Goal: Task Accomplishment & Management: Use online tool/utility

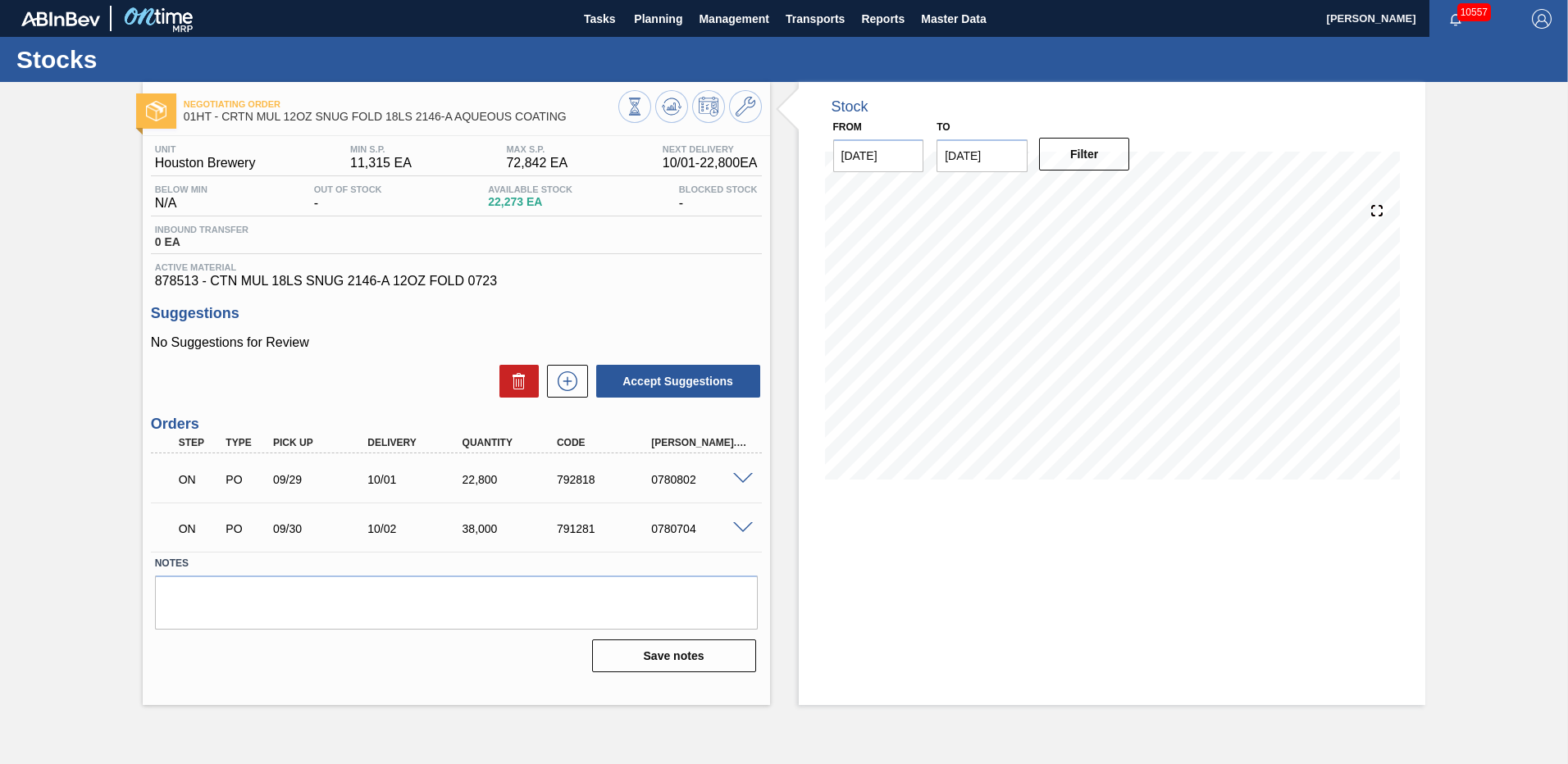
drag, startPoint x: 646, startPoint y: 15, endPoint x: 639, endPoint y: 66, distance: 51.5
click at [646, 15] on span "Planning" at bounding box center [657, 19] width 48 height 20
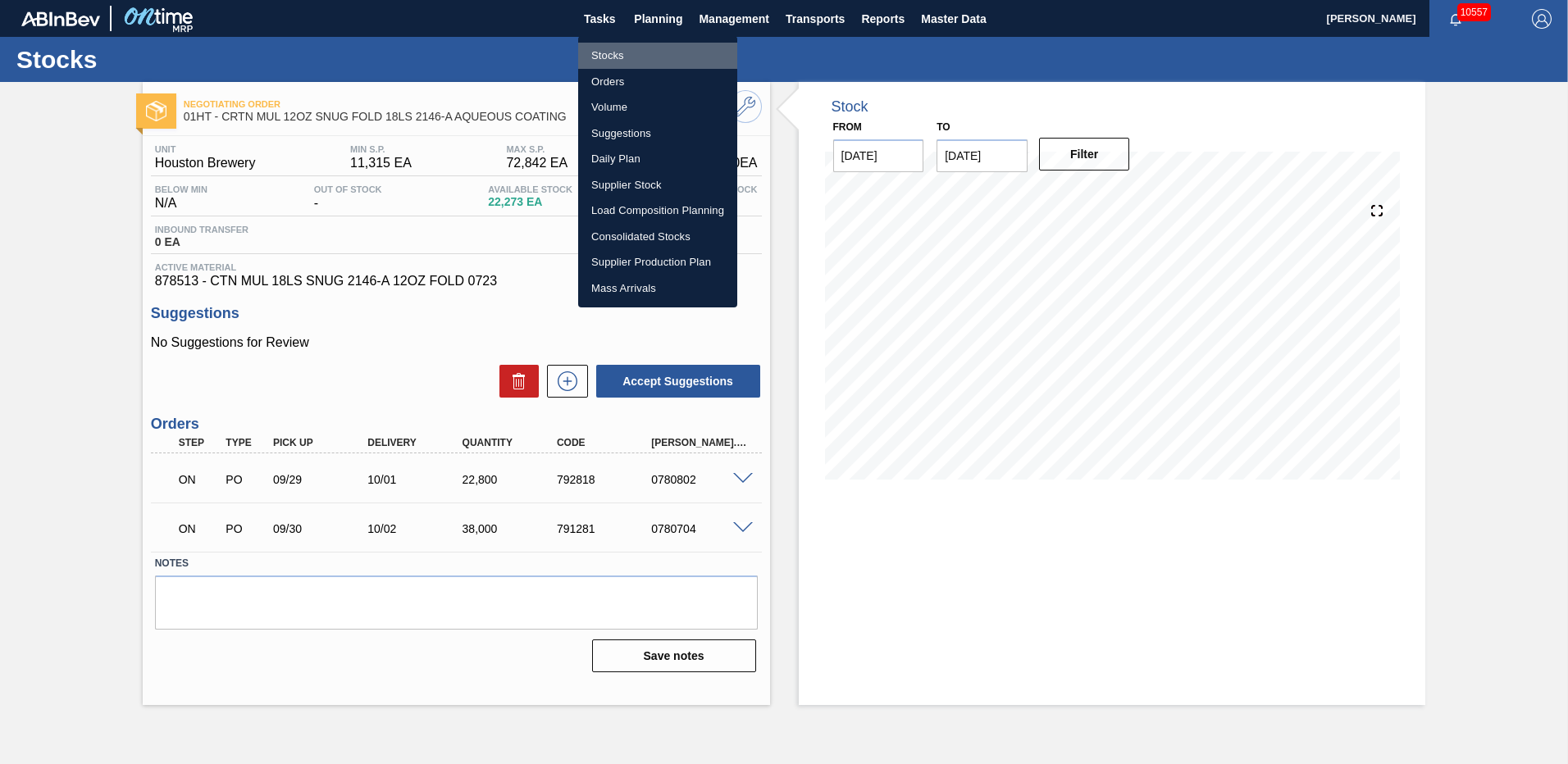
click at [624, 53] on li "Stocks" at bounding box center [657, 56] width 159 height 26
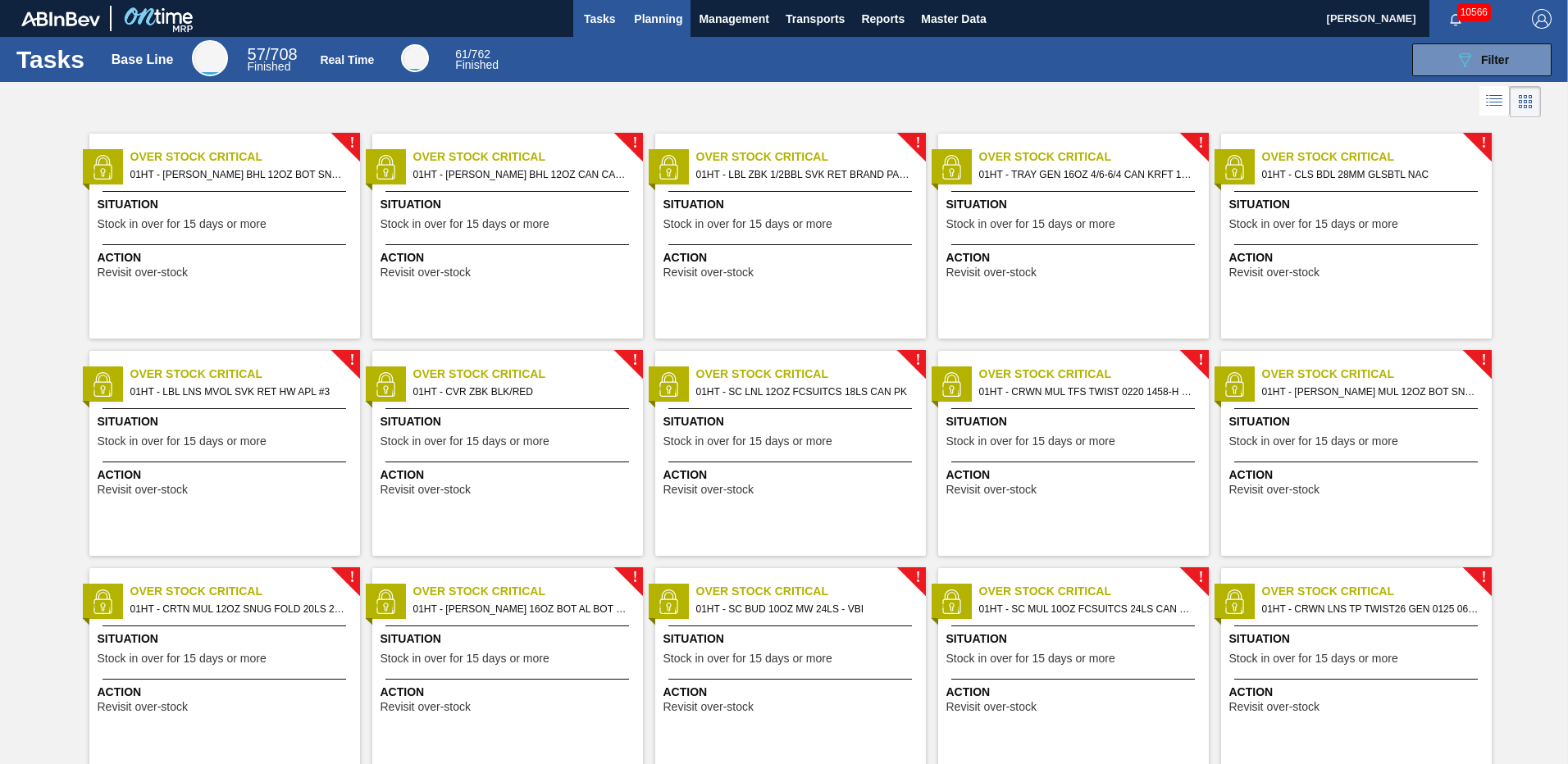
click at [660, 13] on span "Planning" at bounding box center [657, 19] width 48 height 20
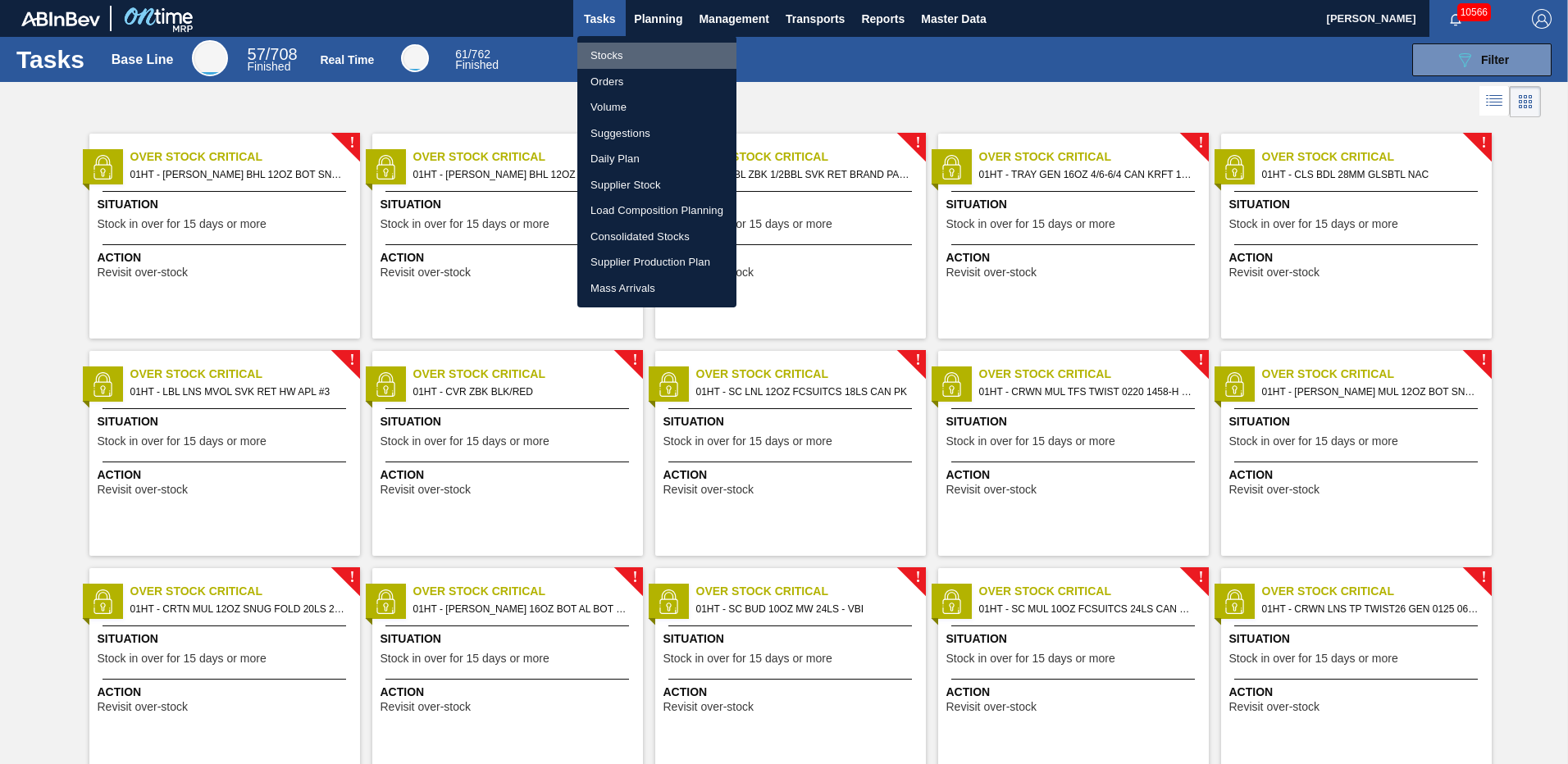
click at [596, 56] on li "Stocks" at bounding box center [657, 56] width 159 height 26
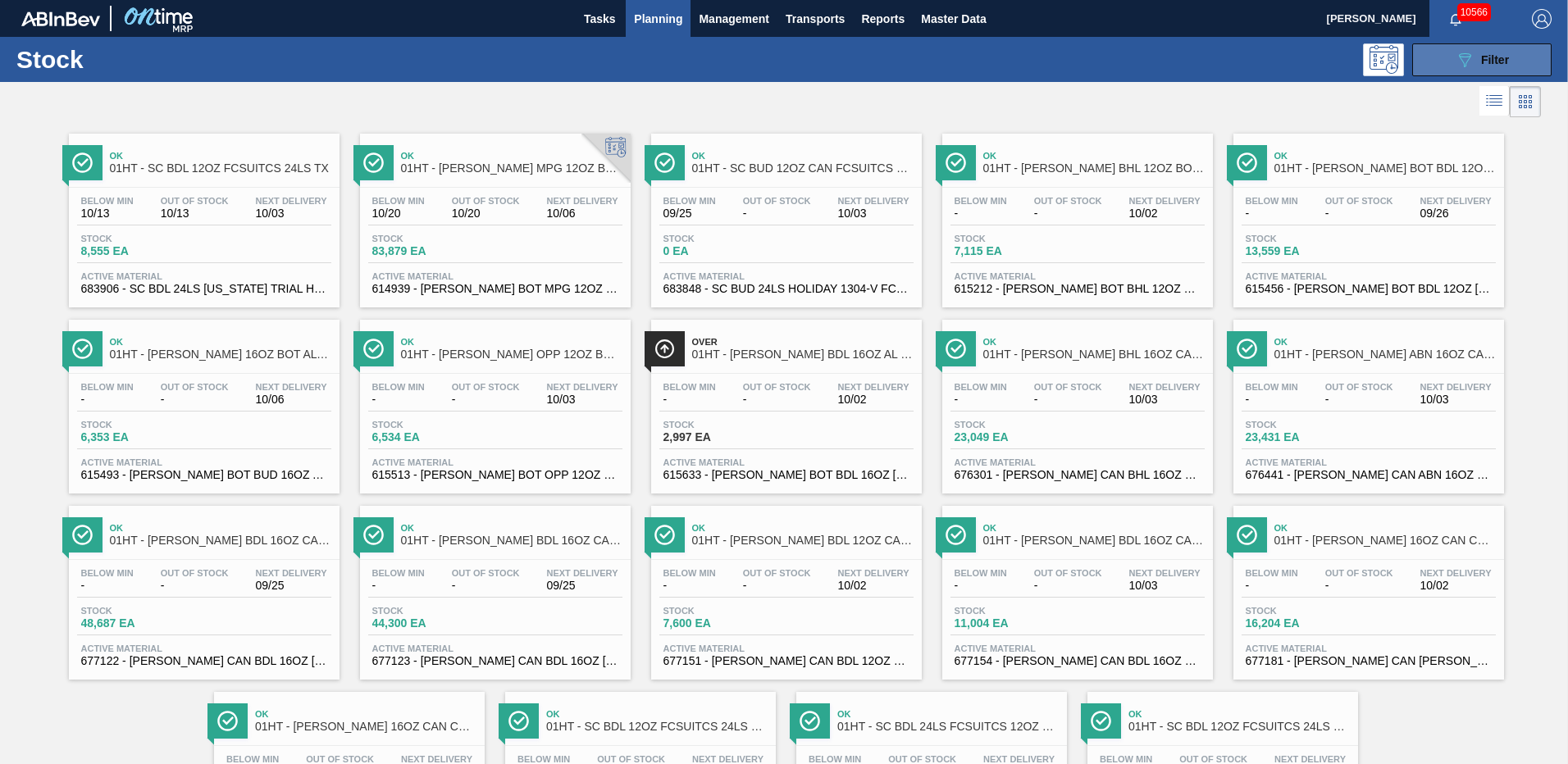
click at [1473, 54] on div "089F7B8B-B2A5-4AFE-B5C0-19BA573D28AC Filter" at bounding box center [1481, 60] width 54 height 20
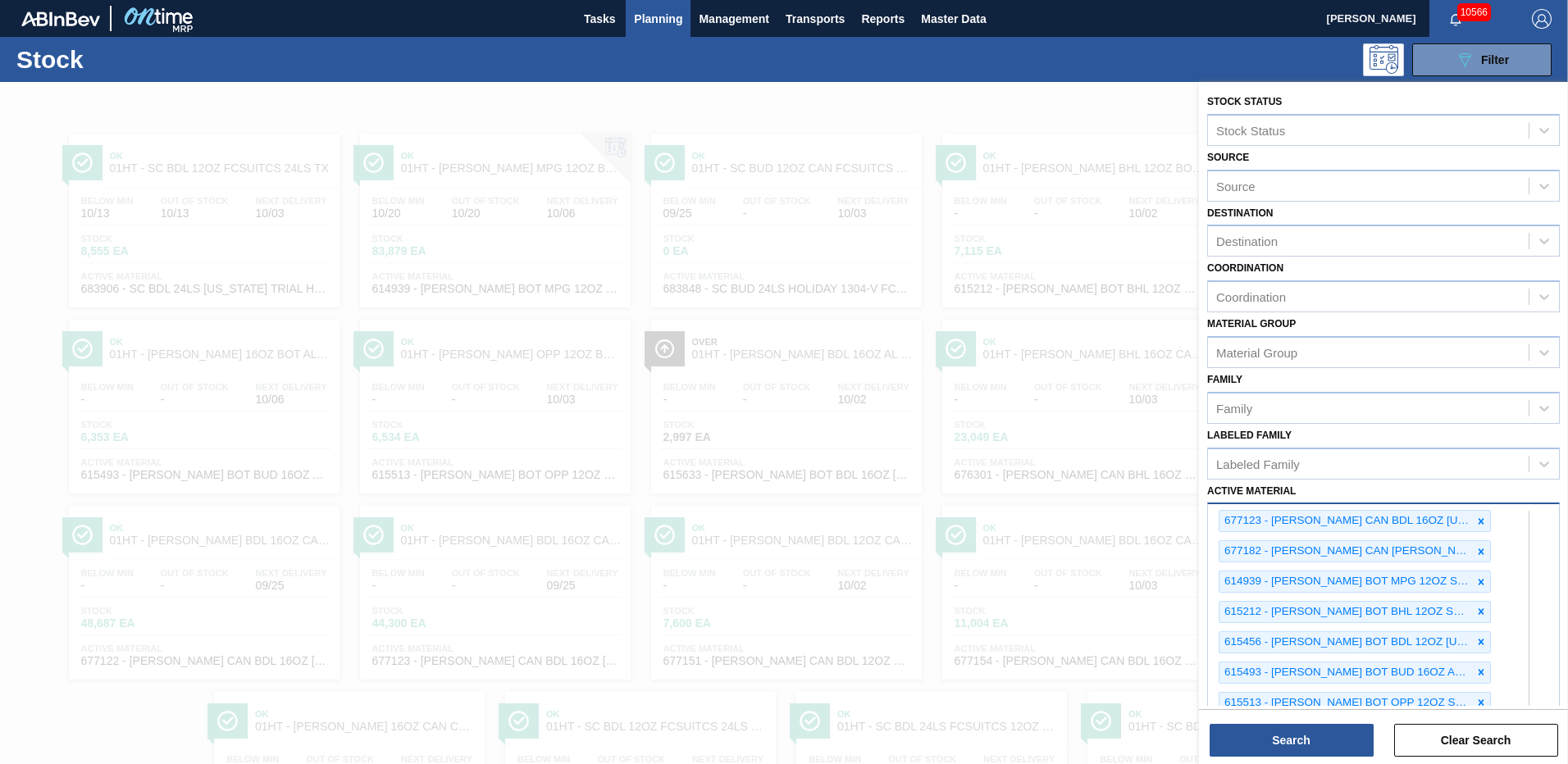
click at [1507, 641] on div "Stock Status Stock Status Source Source Destination Destination Coordination Co…" at bounding box center [1382, 703] width 369 height 1242
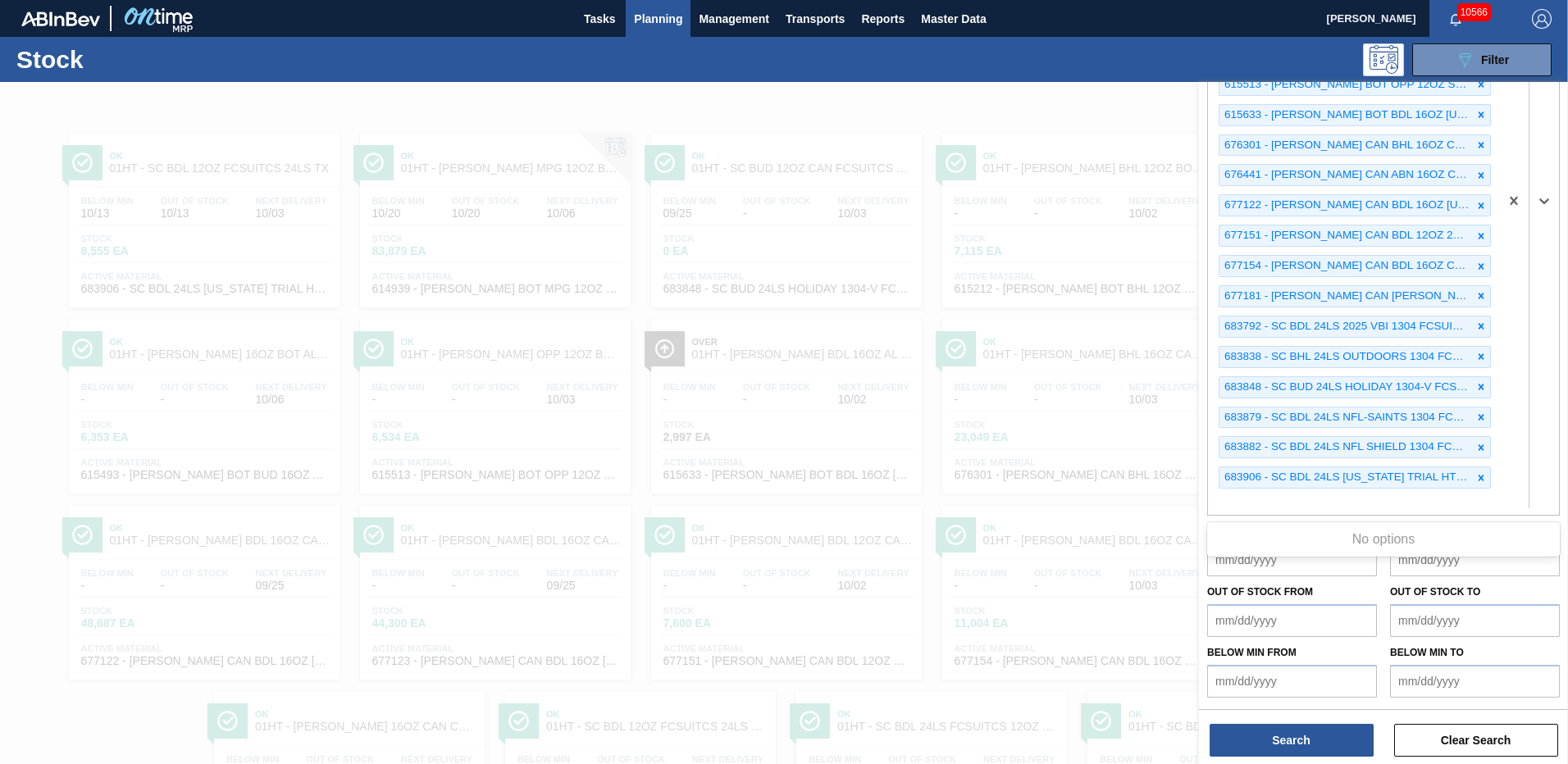
scroll to position [16, 0]
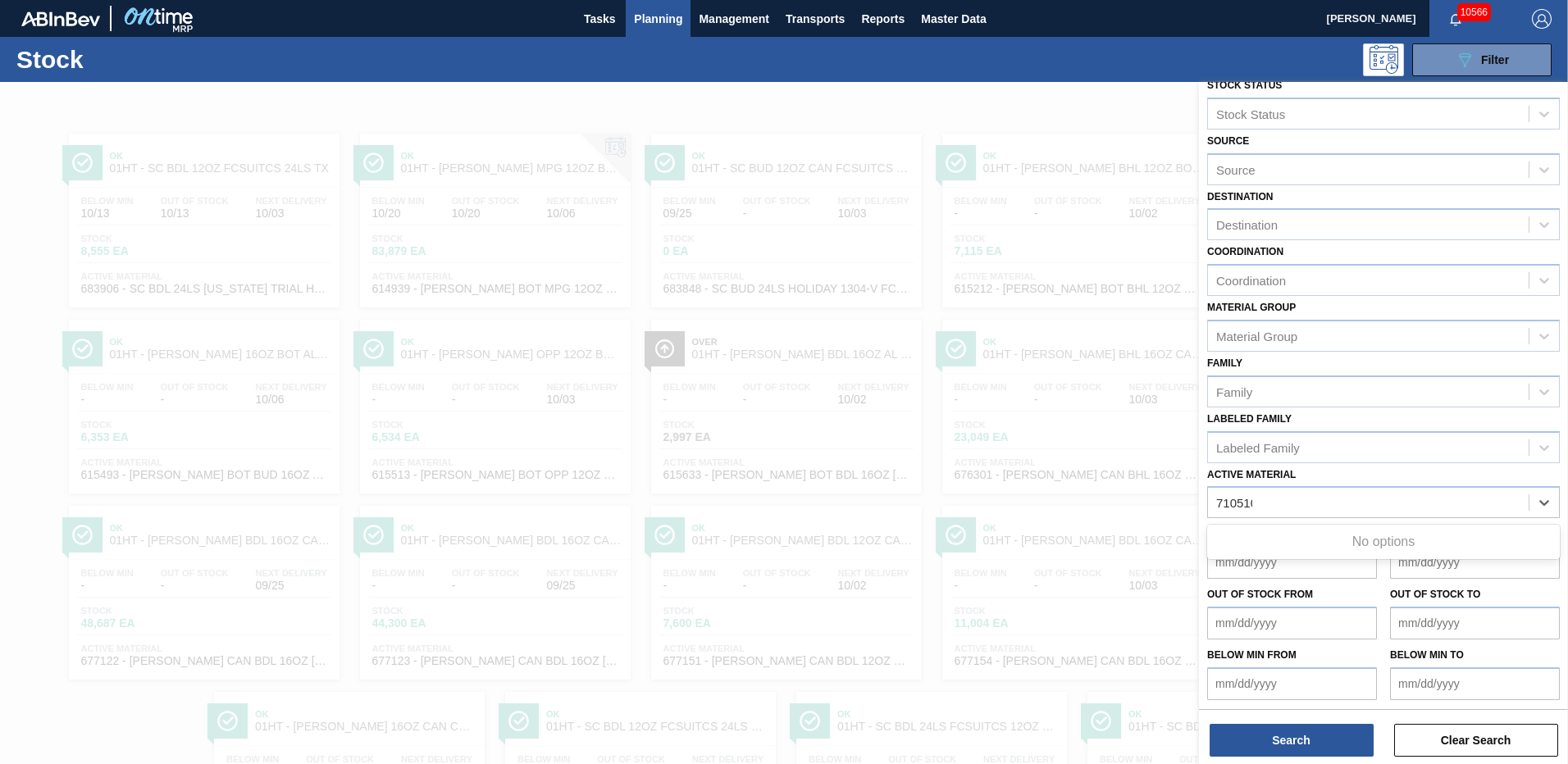
type Material "710510"
click at [1268, 740] on button "Search" at bounding box center [1291, 740] width 164 height 33
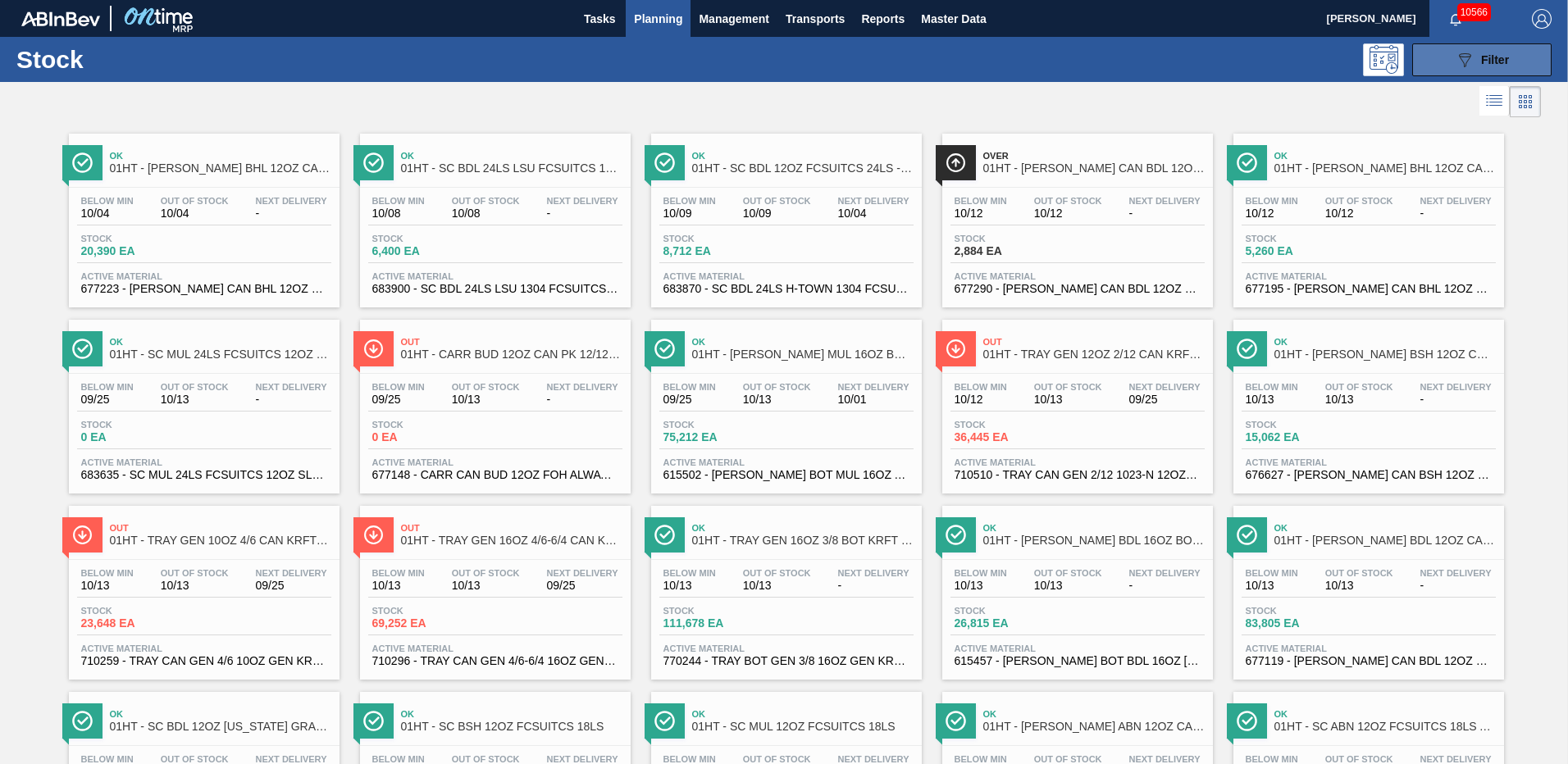
click at [1461, 50] on icon "089F7B8B-B2A5-4AFE-B5C0-19BA573D28AC" at bounding box center [1464, 60] width 20 height 20
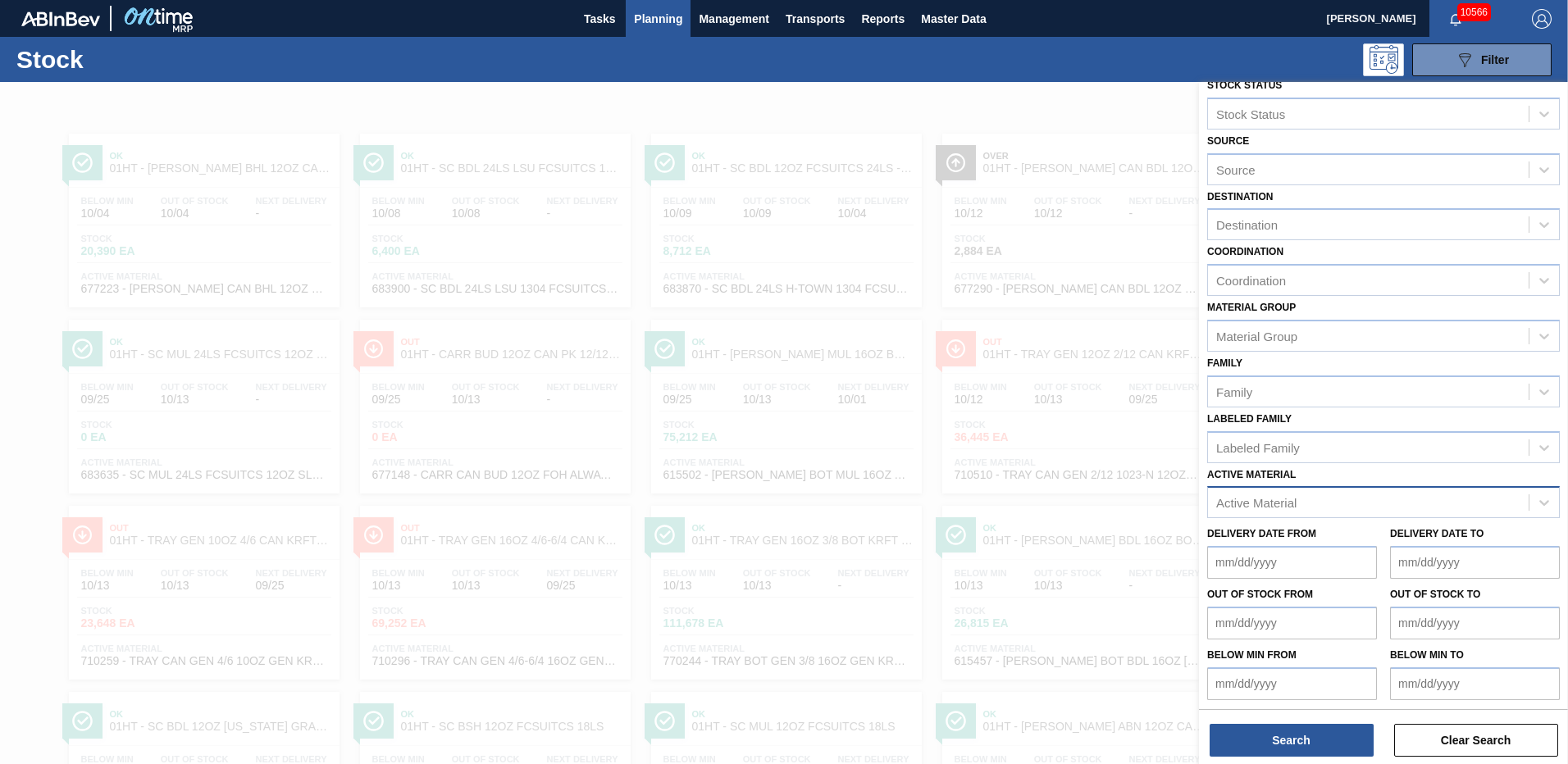
click at [1251, 502] on div "Active Material" at bounding box center [1256, 503] width 80 height 14
type Material "710510"
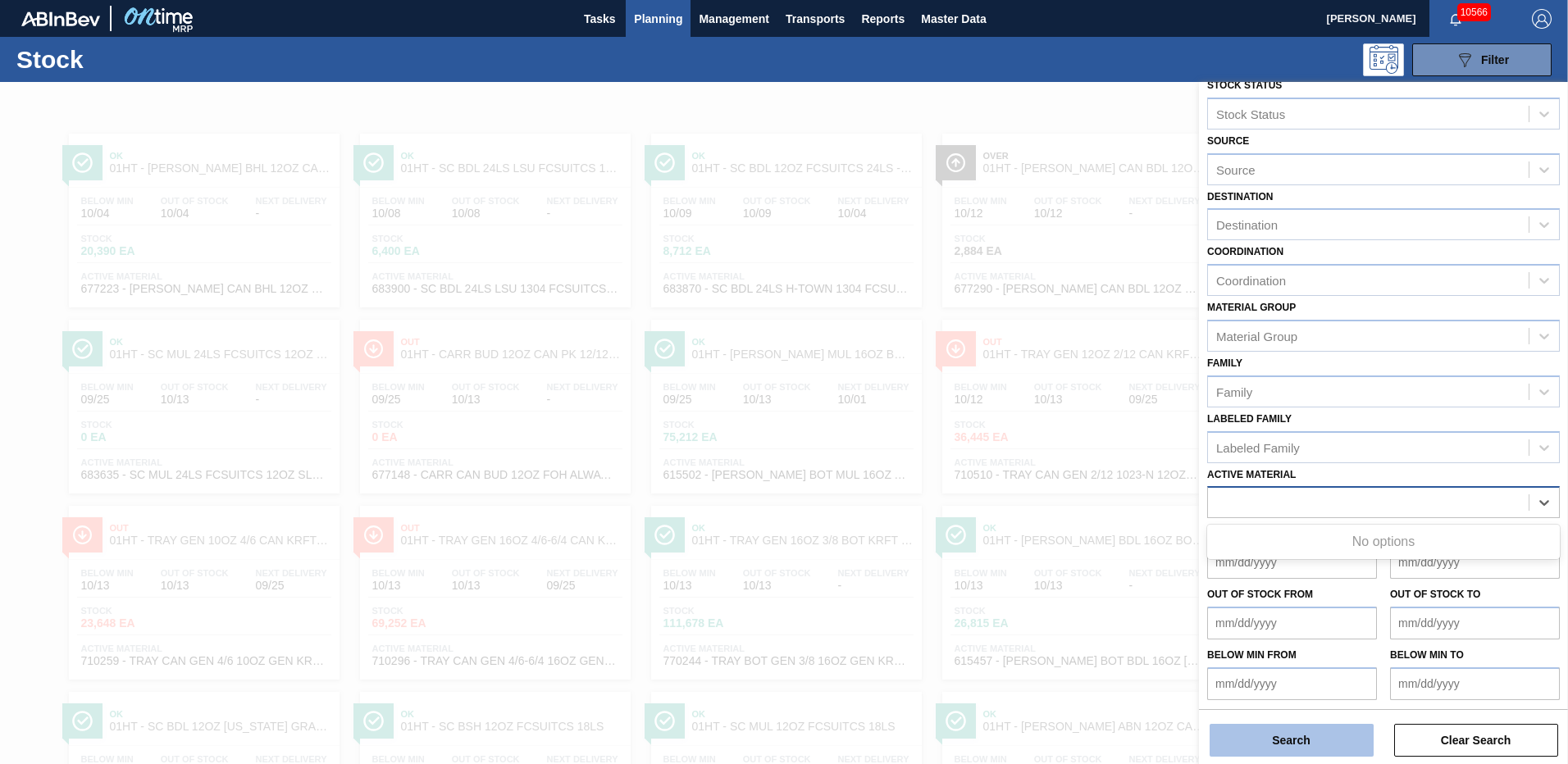
click at [1272, 744] on button "Search" at bounding box center [1291, 740] width 164 height 33
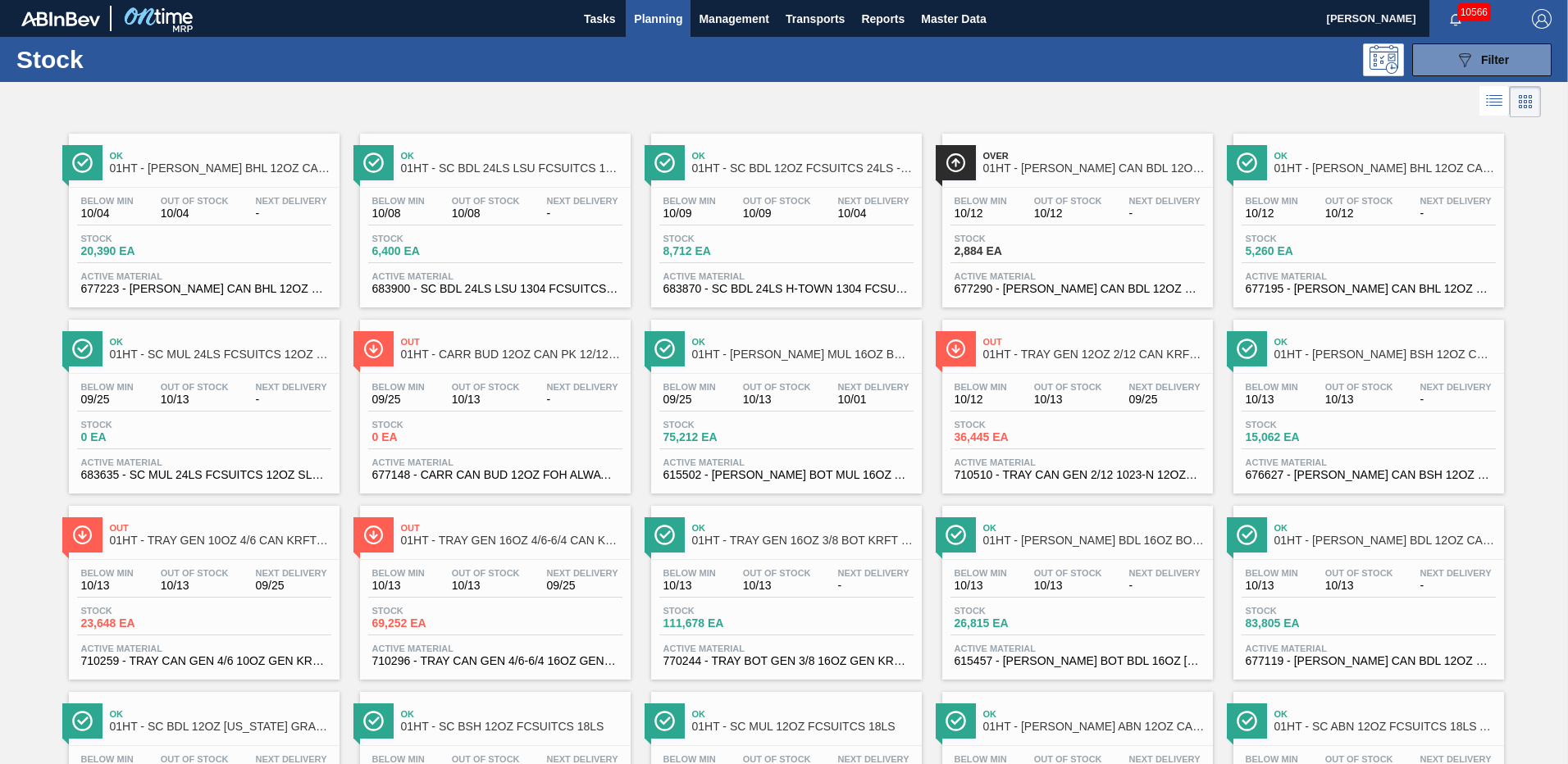
click at [657, 17] on span "Planning" at bounding box center [657, 19] width 48 height 20
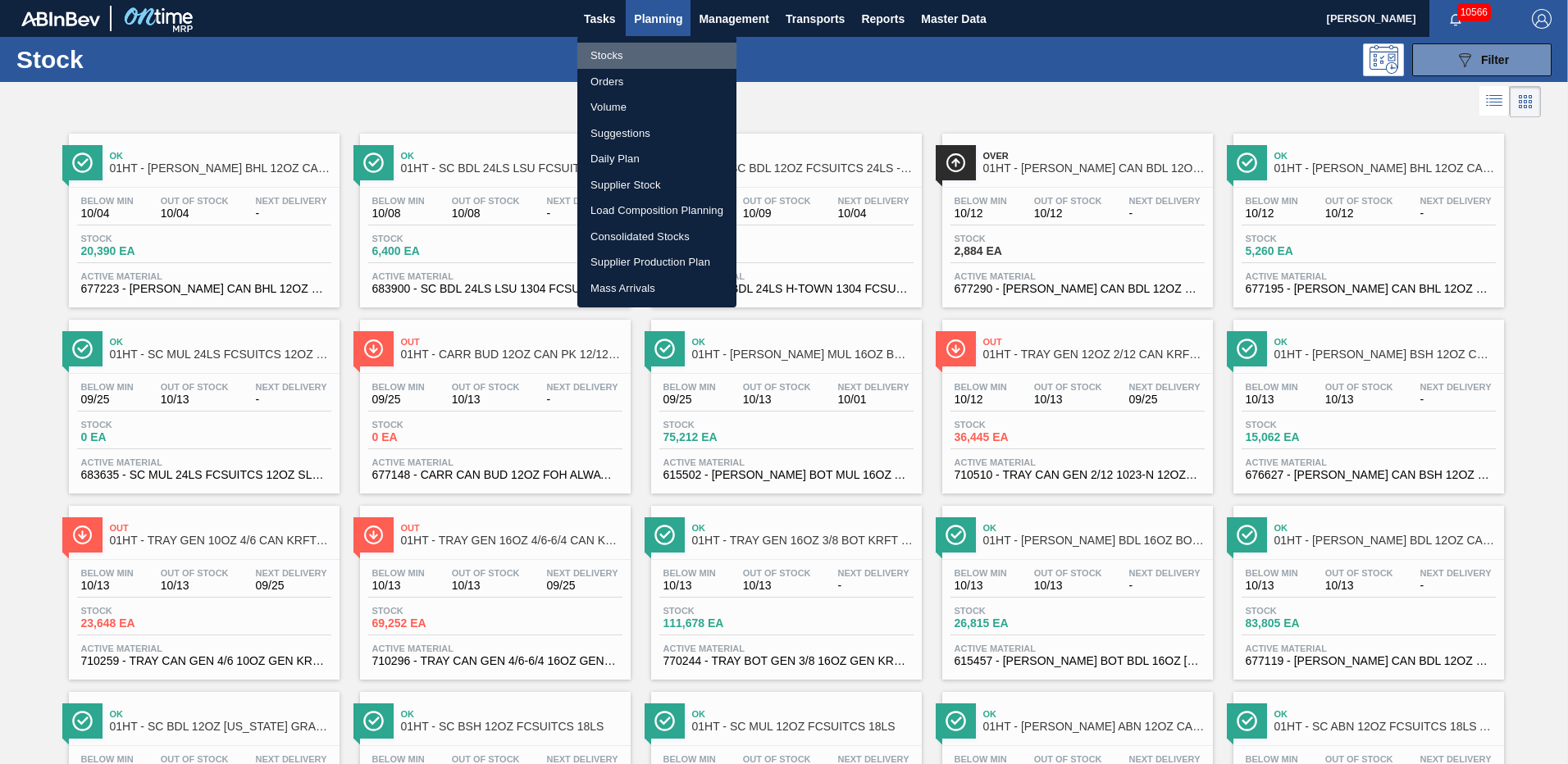
click at [595, 56] on li "Stocks" at bounding box center [657, 56] width 159 height 26
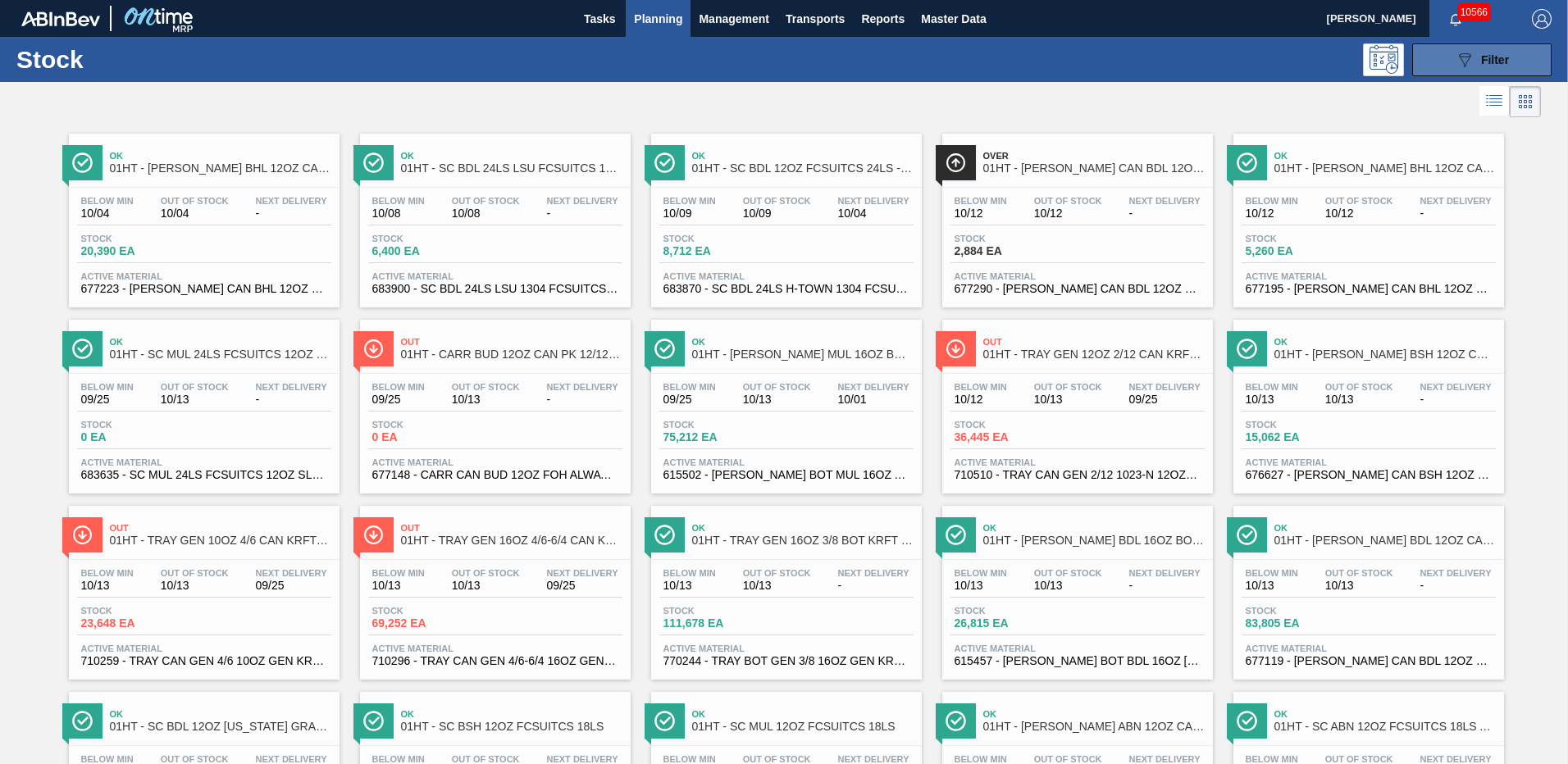
click at [1444, 54] on button "089F7B8B-B2A5-4AFE-B5C0-19BA573D28AC Filter" at bounding box center [1481, 60] width 139 height 33
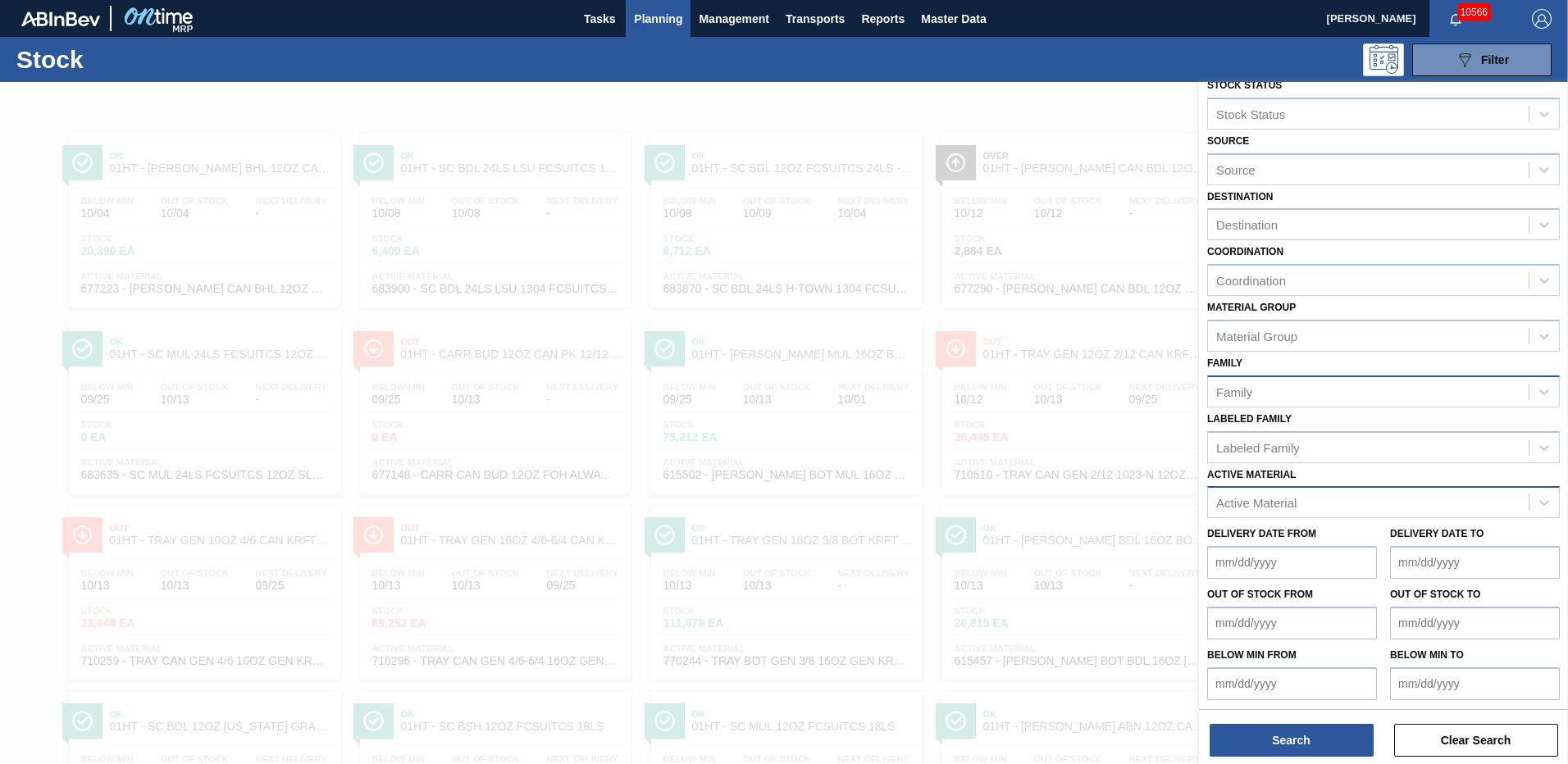
scroll to position [19, 0]
click at [1227, 503] on div "Active Material" at bounding box center [1256, 500] width 80 height 14
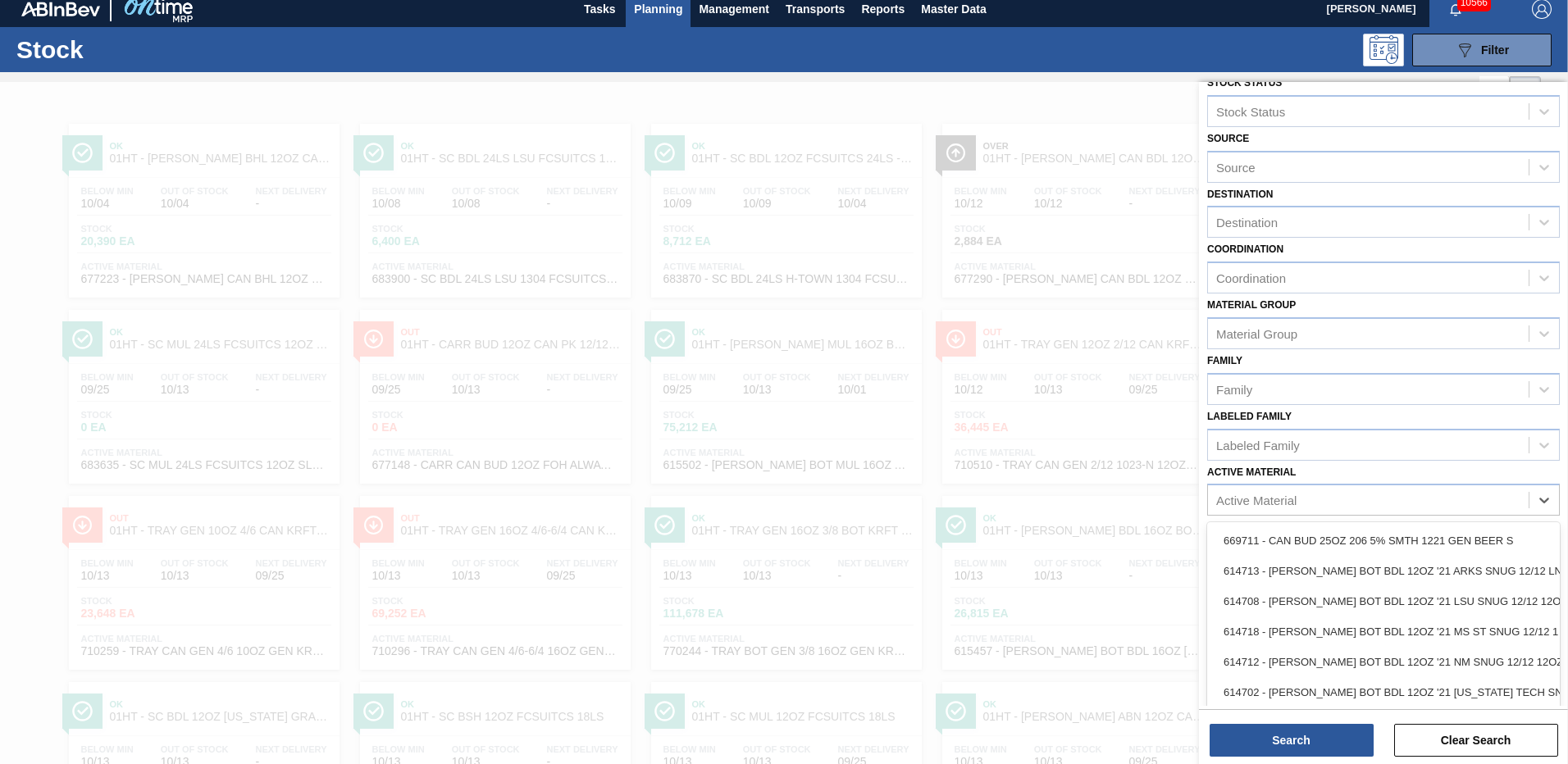
scroll to position [11, 0]
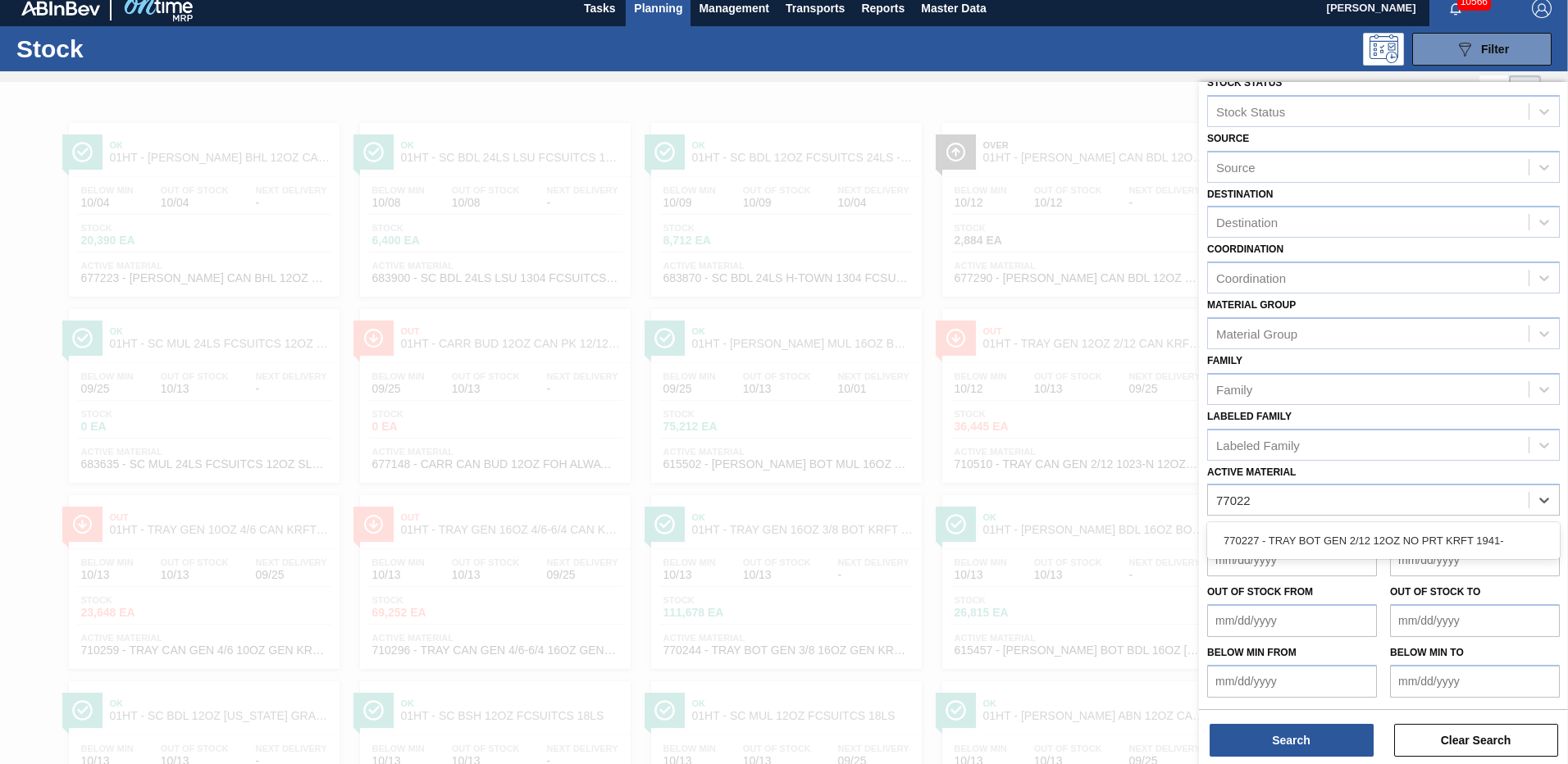
type Material "770227"
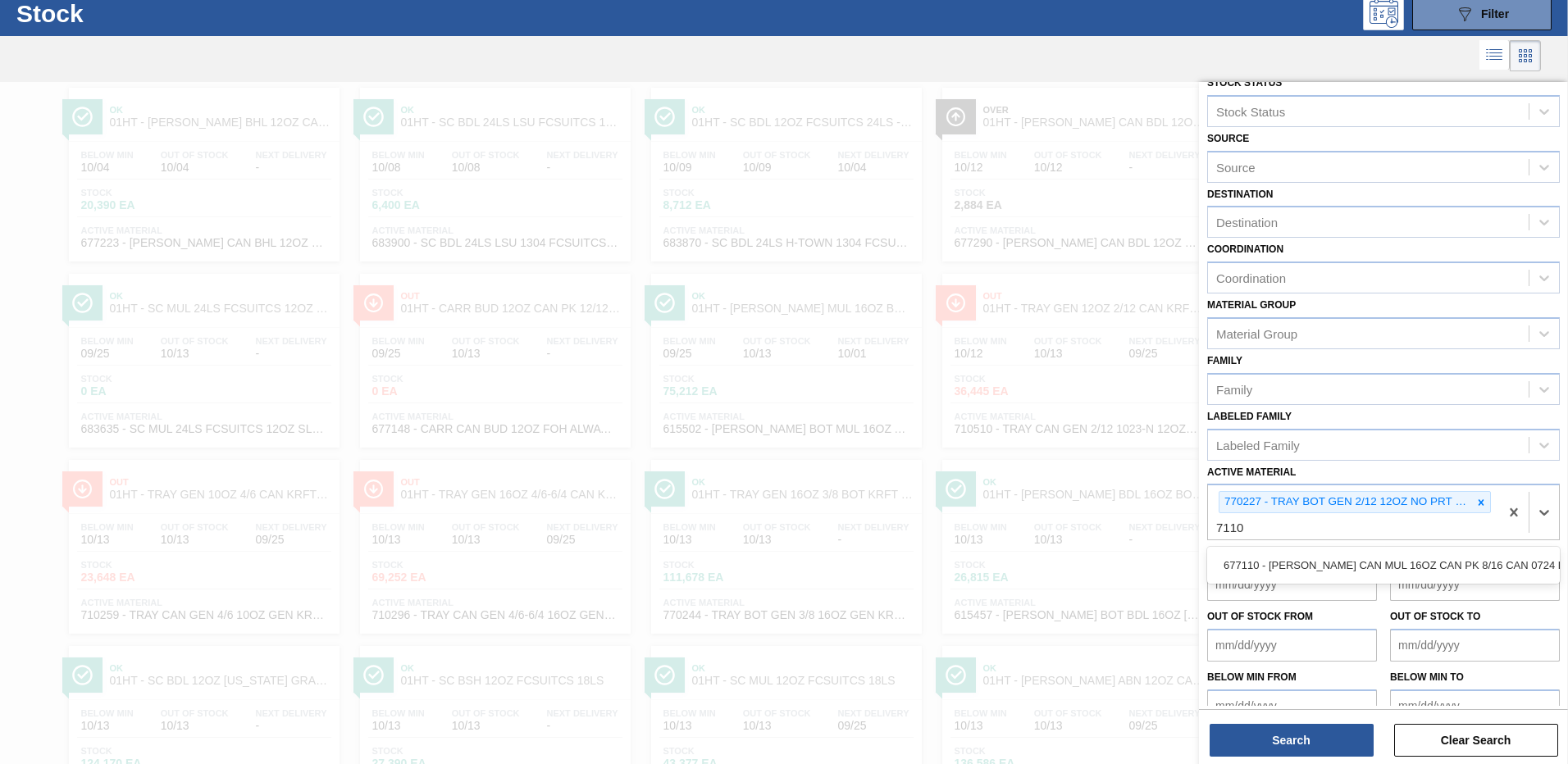
scroll to position [46, 0]
type Material "710510"
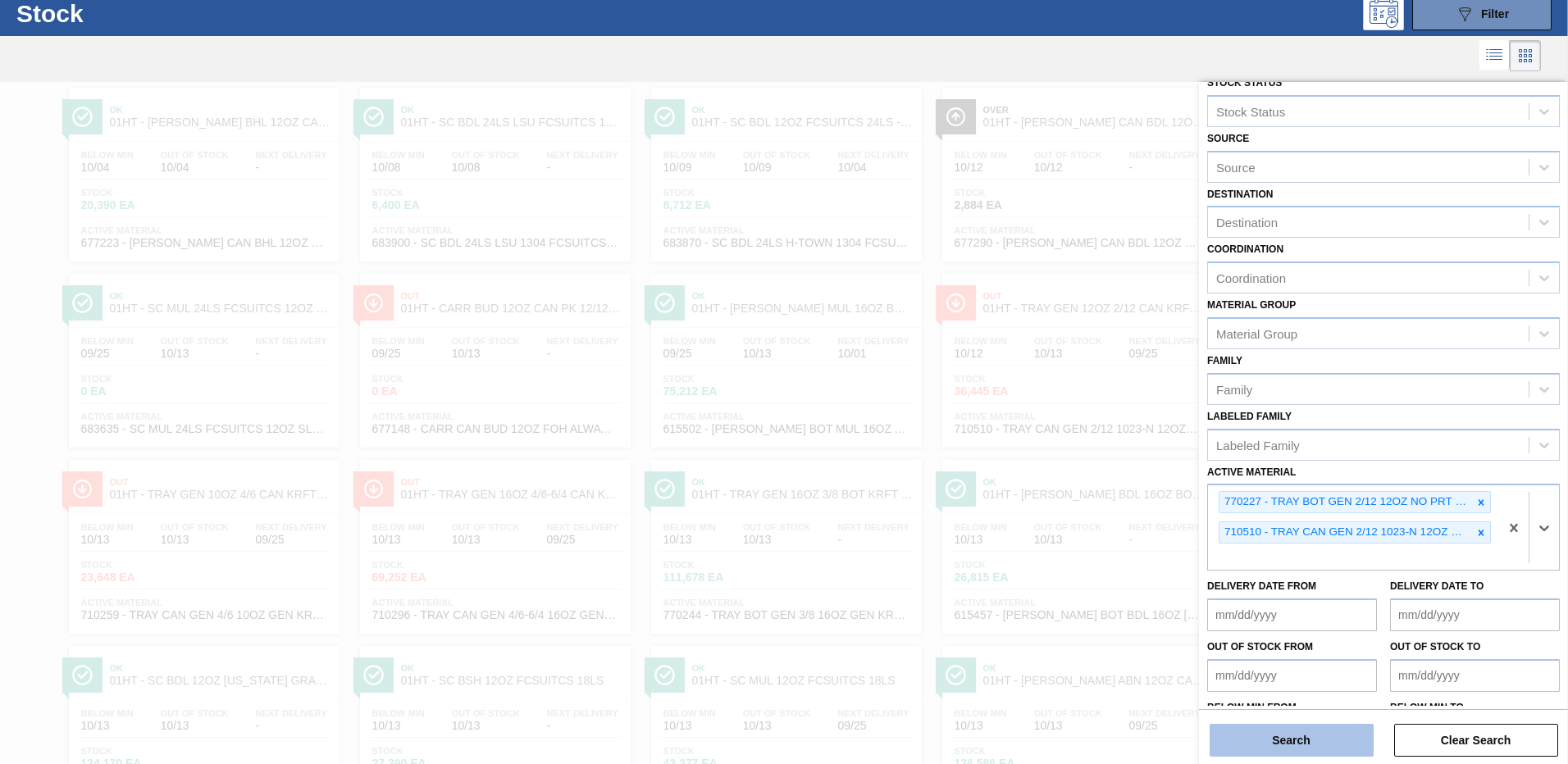
click at [1305, 745] on button "Search" at bounding box center [1291, 740] width 164 height 33
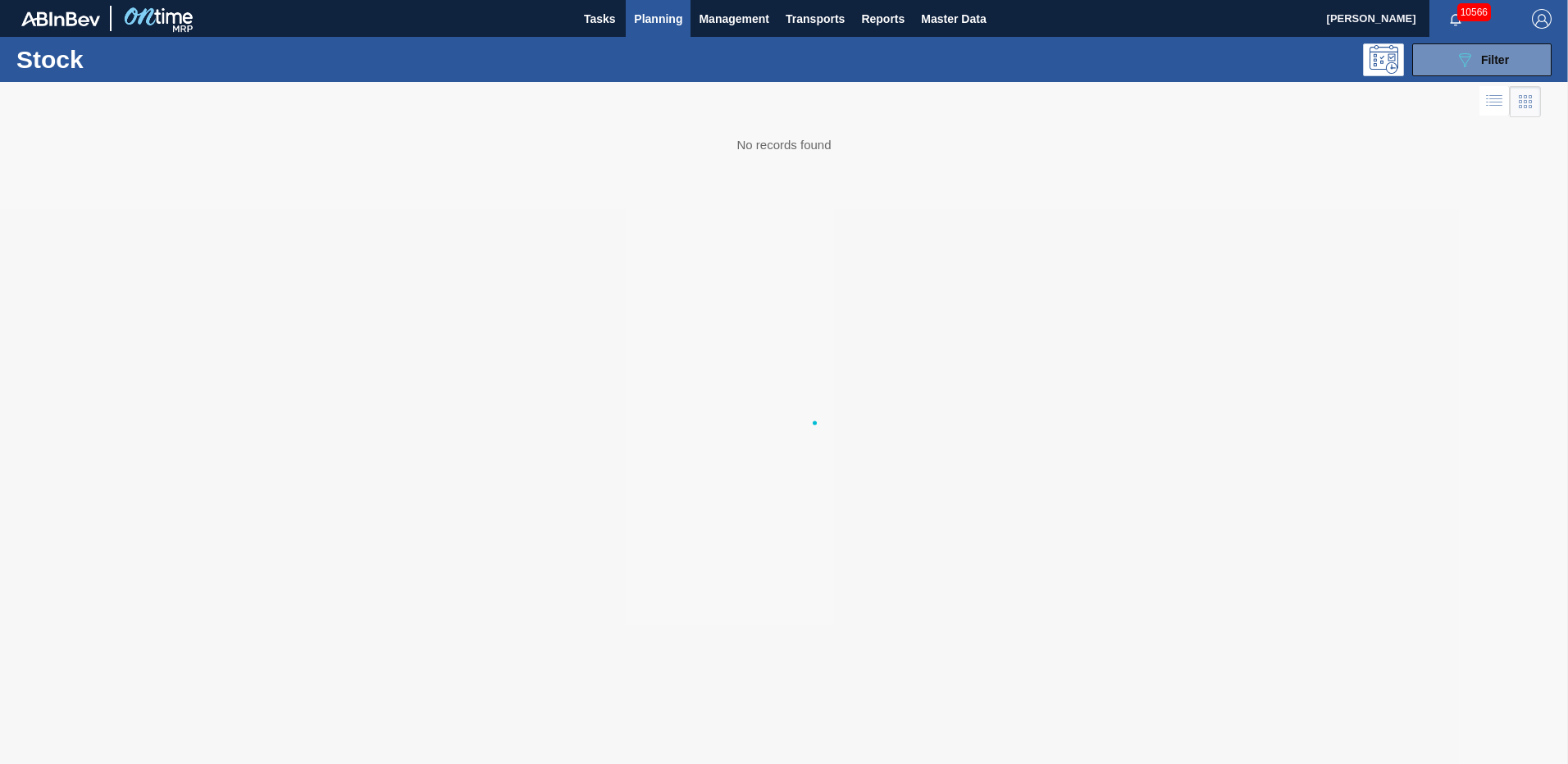
scroll to position [0, 0]
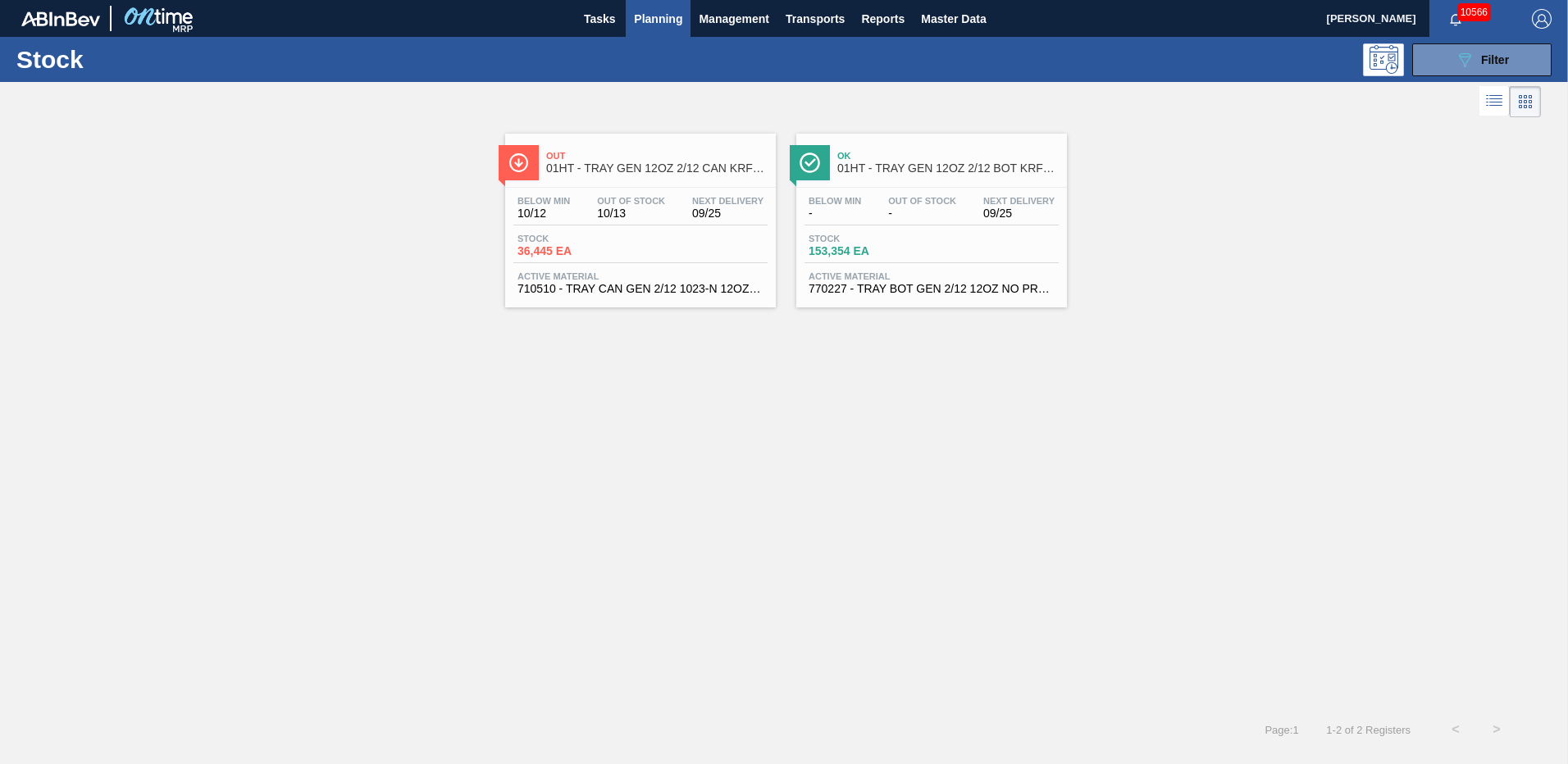
click at [659, 276] on span "Active Material" at bounding box center [640, 276] width 246 height 10
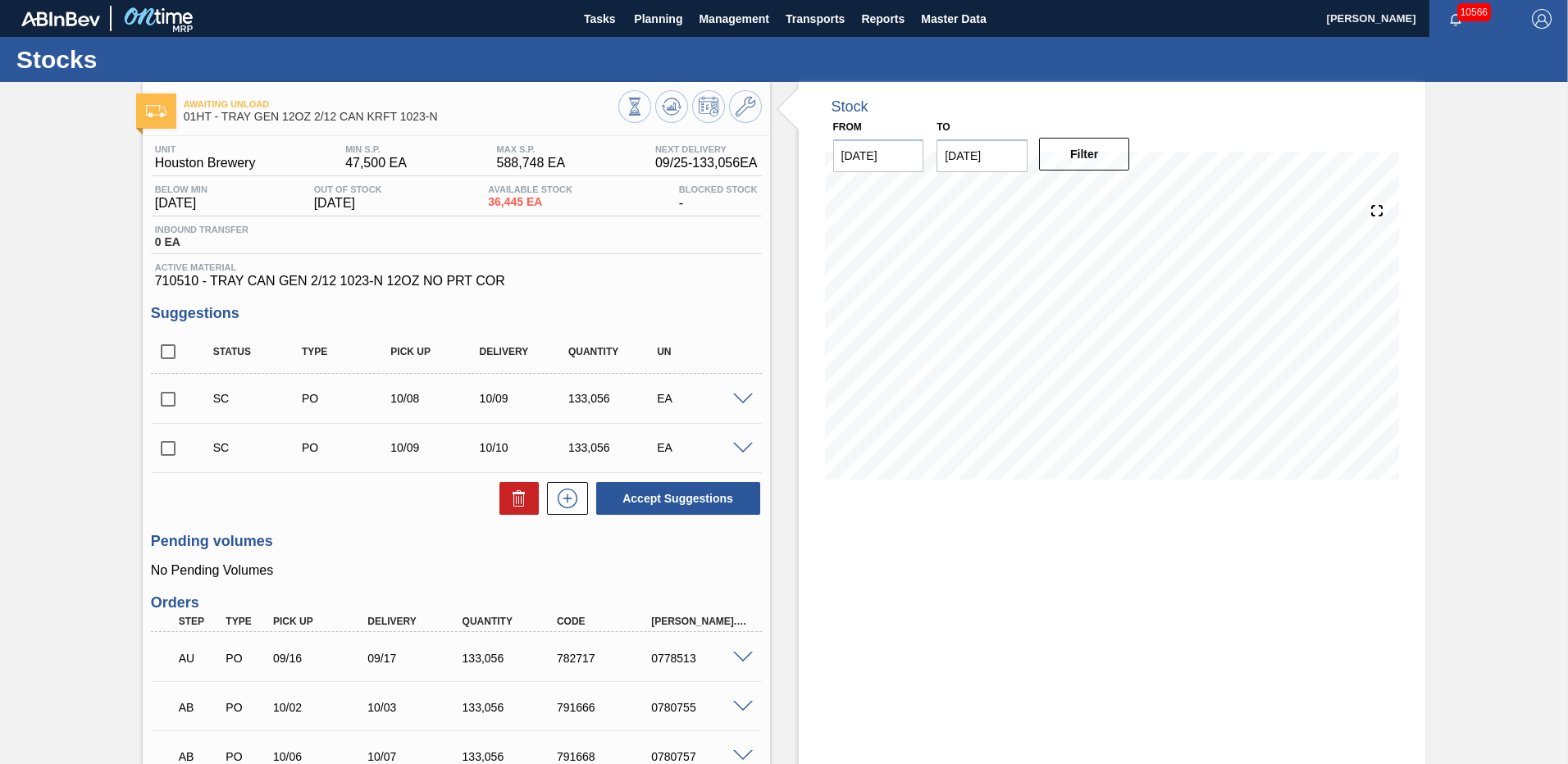
drag, startPoint x: 165, startPoint y: 396, endPoint x: 174, endPoint y: 398, distance: 9.2
click at [165, 396] on input "checkbox" at bounding box center [168, 400] width 35 height 35
click at [663, 499] on button "Accept Suggestions" at bounding box center [678, 498] width 164 height 33
checkbox input "false"
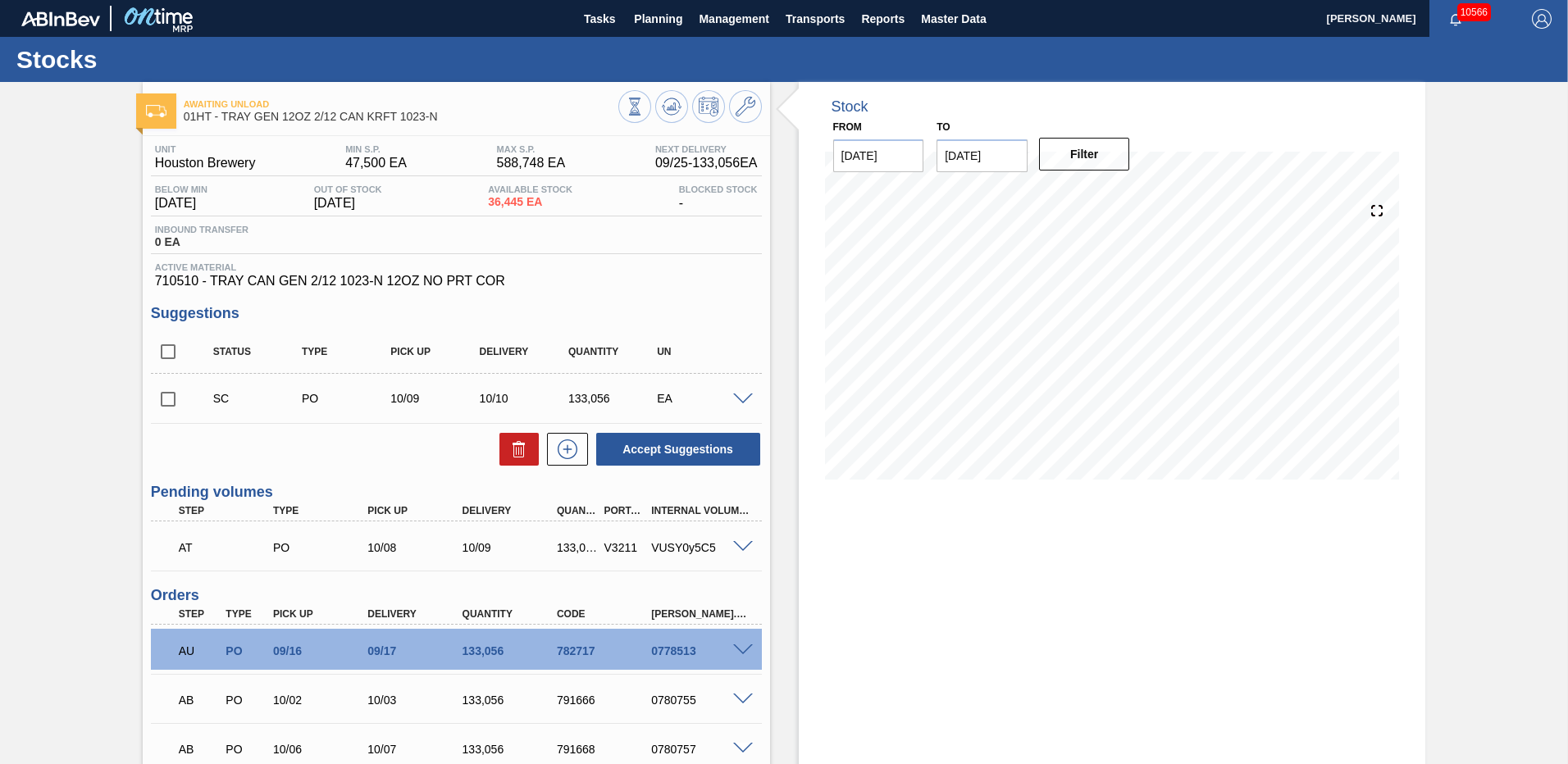
click at [742, 542] on span at bounding box center [743, 547] width 20 height 13
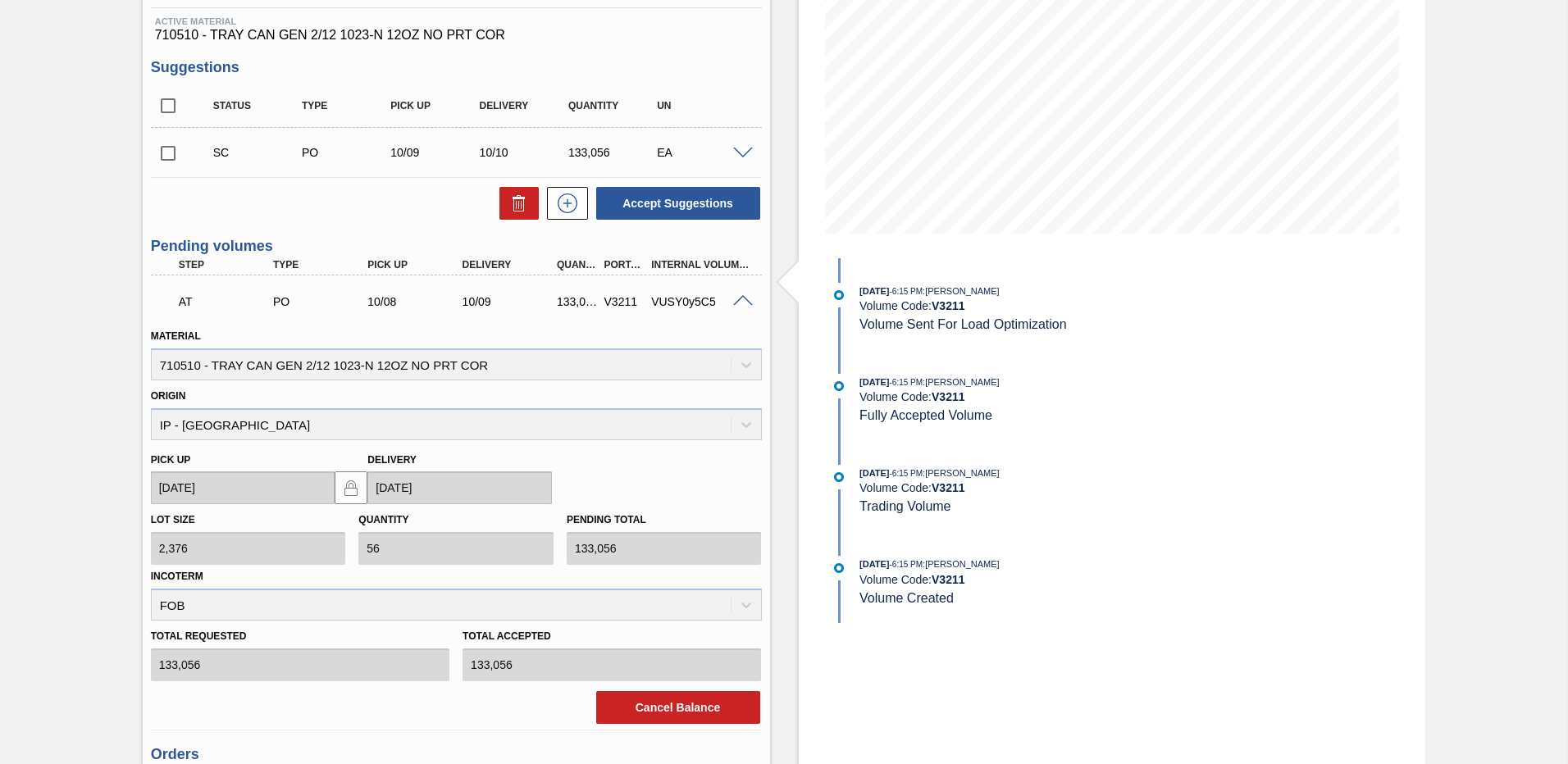
scroll to position [328, 0]
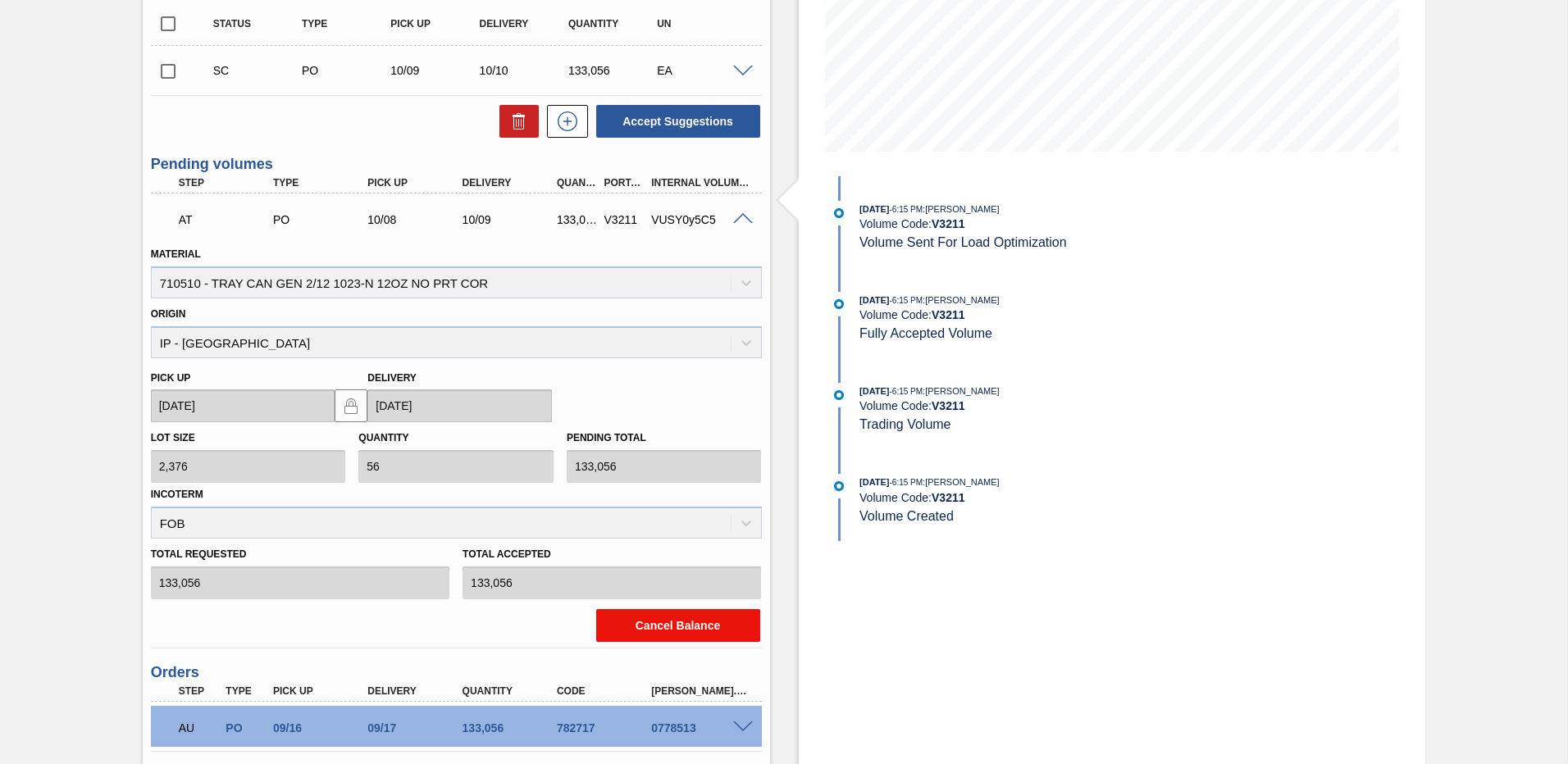
click at [650, 623] on button "Cancel Balance" at bounding box center [678, 626] width 164 height 33
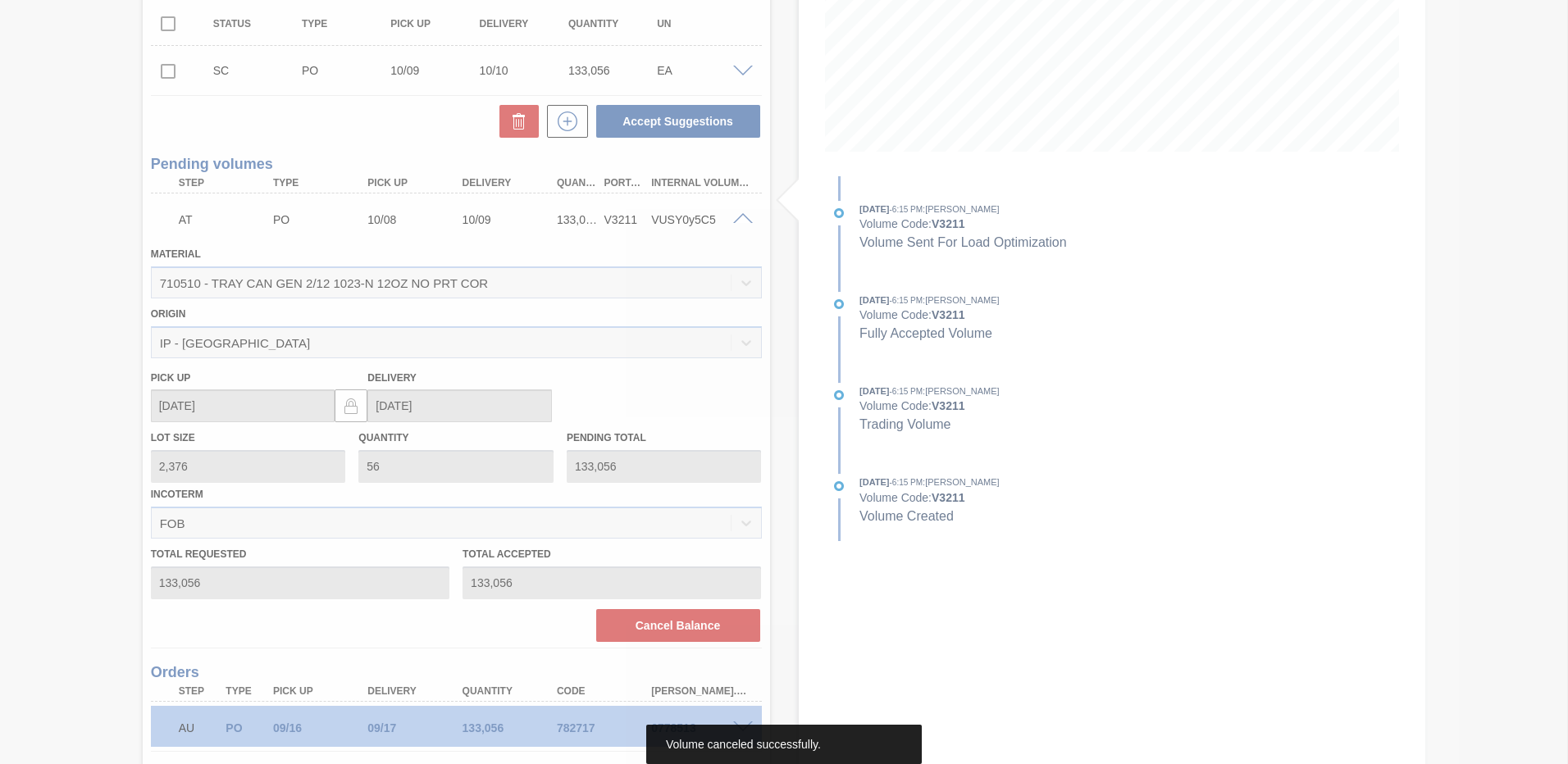
scroll to position [105, 0]
